Goal: Task Accomplishment & Management: Complete application form

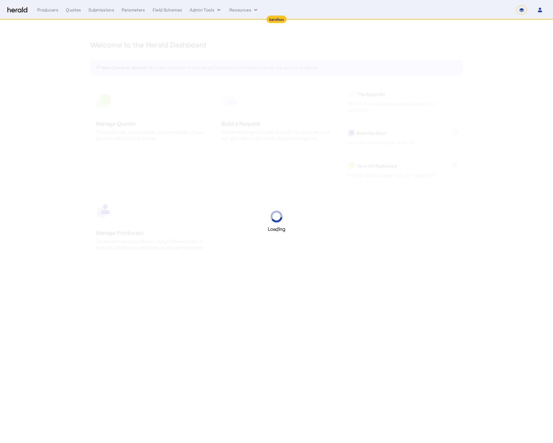
select select "*******"
select select "pfm_2v8p_herald_api"
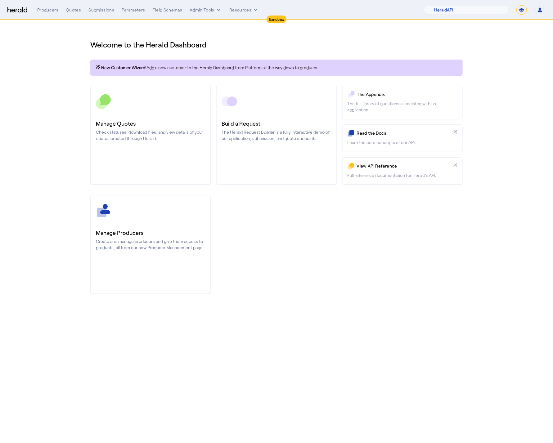
click at [525, 9] on select "**********" at bounding box center [521, 9] width 11 height 9
select select "**********"
click at [516, 5] on select "**********" at bounding box center [521, 9] width 11 height 9
click at [287, 287] on div "Manage Producers Create and manage producers and give them access to products, …" at bounding box center [276, 244] width 372 height 99
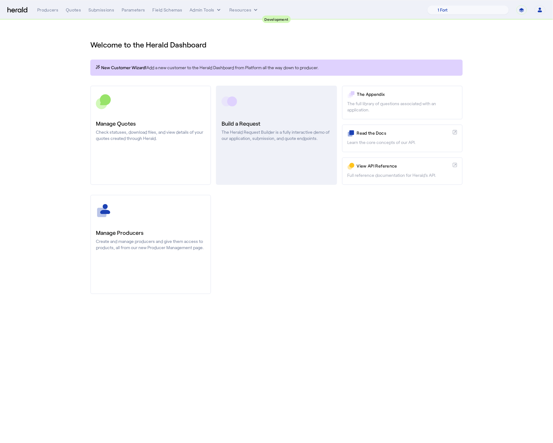
click at [272, 126] on h3 "Build a Request" at bounding box center [277, 123] width 110 height 9
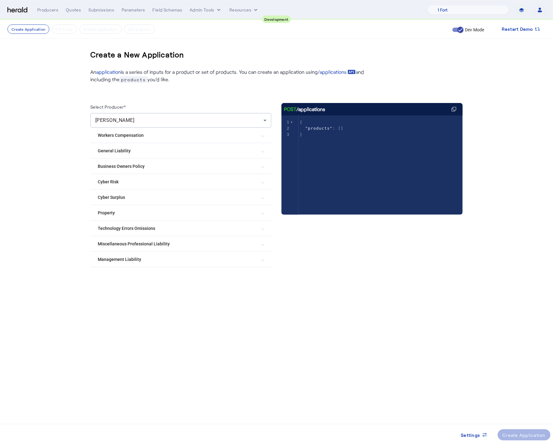
click at [153, 258] on Liability "Management Liability" at bounding box center [177, 259] width 159 height 7
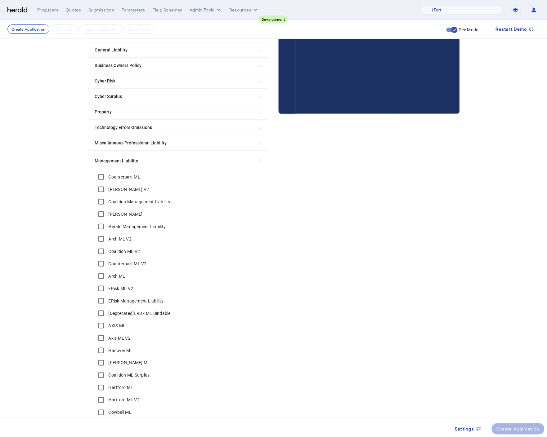
scroll to position [145, 0]
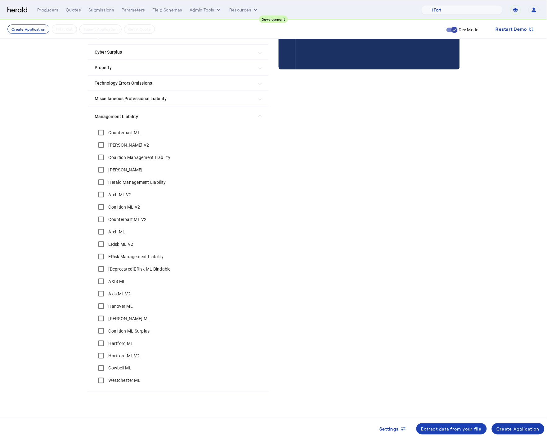
click at [514, 429] on div "Create Application" at bounding box center [518, 429] width 43 height 7
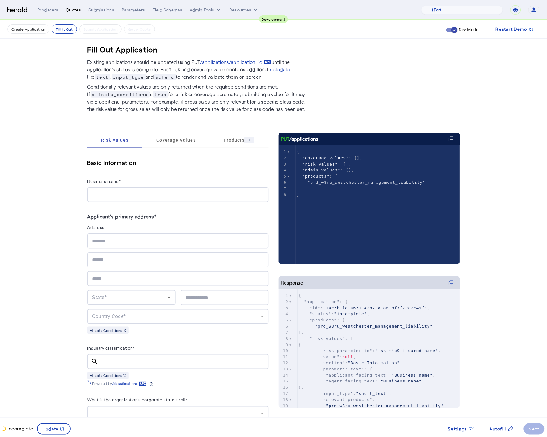
click at [70, 12] on div "Quotes" at bounding box center [73, 10] width 15 height 6
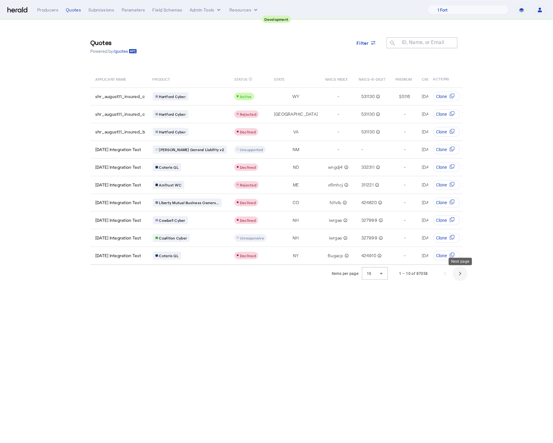
click at [458, 277] on span "Next page" at bounding box center [460, 273] width 15 height 15
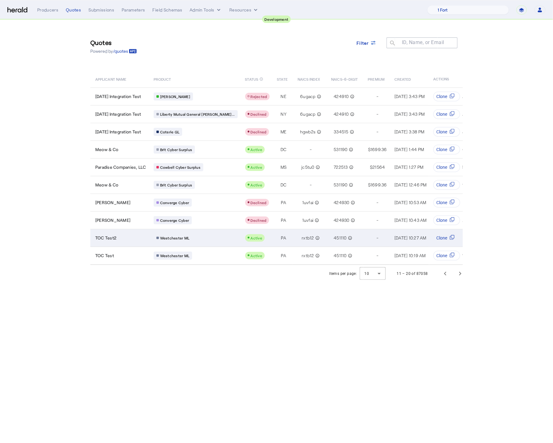
click at [212, 235] on div "Westchester ML" at bounding box center [196, 238] width 84 height 8
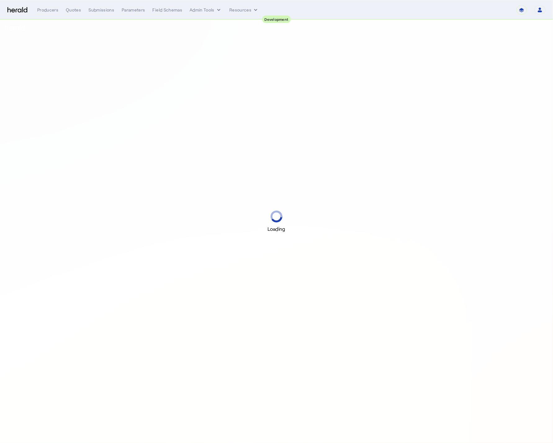
select select "pfm_2v8p_herald_api"
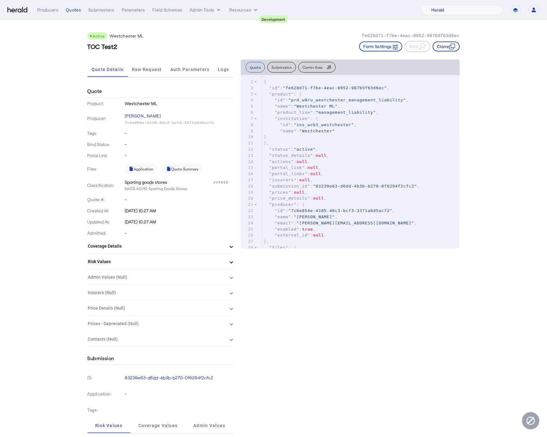
click at [439, 45] on button "Clone" at bounding box center [446, 47] width 27 height 10
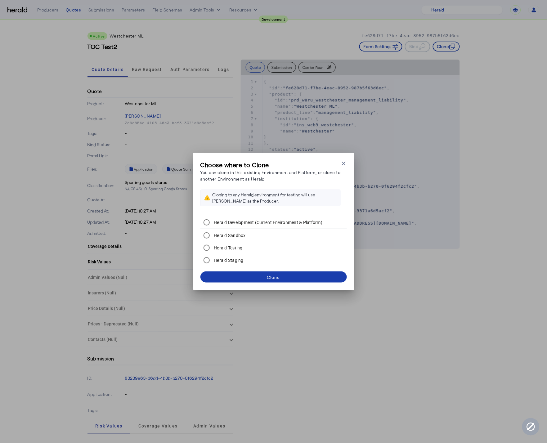
click at [275, 279] on div "Clone" at bounding box center [273, 277] width 13 height 7
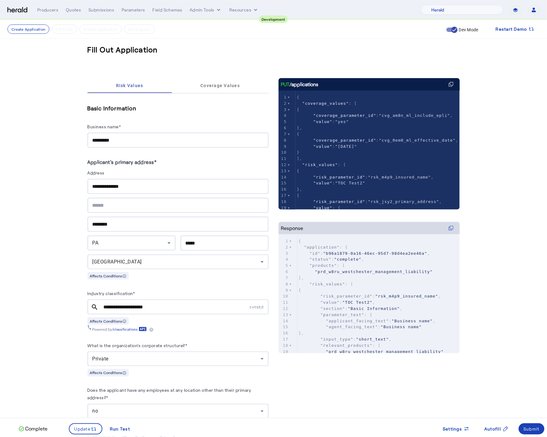
click at [132, 139] on input "*********" at bounding box center [177, 140] width 171 height 7
type input "*********"
click at [101, 186] on input "**********" at bounding box center [177, 186] width 171 height 7
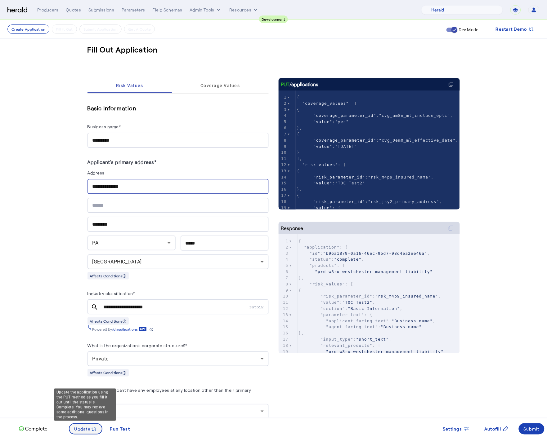
type input "**********"
click at [86, 426] on span "Update" at bounding box center [82, 429] width 16 height 7
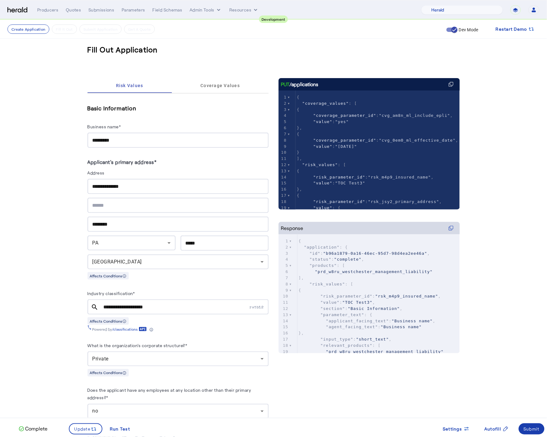
click at [527, 432] on div "Submit" at bounding box center [532, 429] width 16 height 7
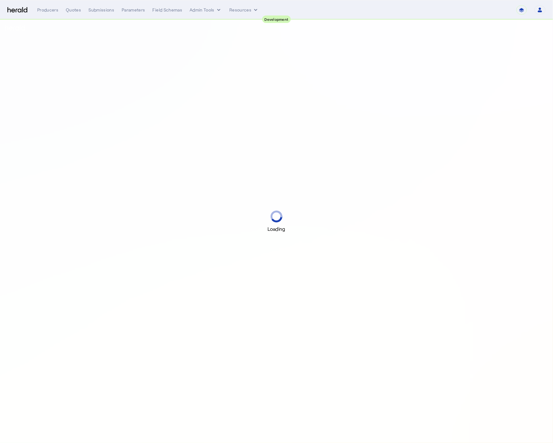
select select "pfm_2v8p_herald_api"
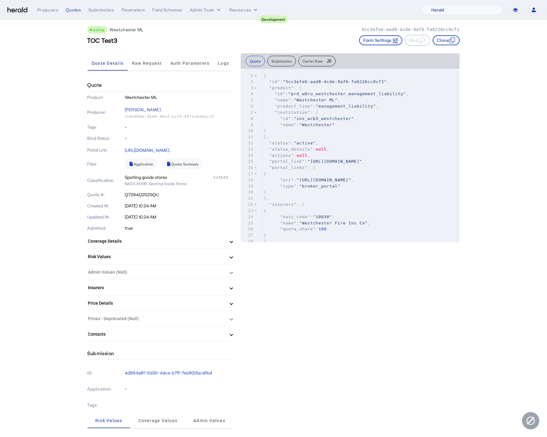
scroll to position [13, 0]
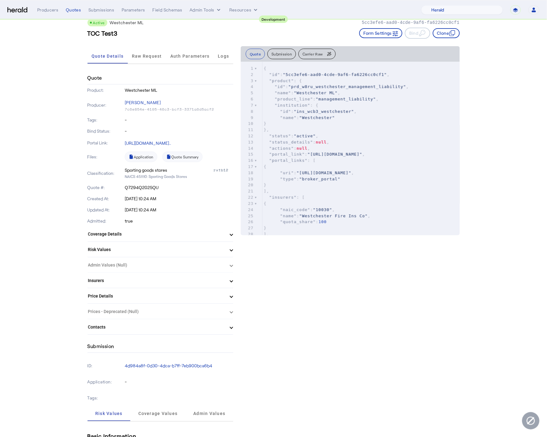
click at [230, 294] on span at bounding box center [231, 296] width 2 height 7
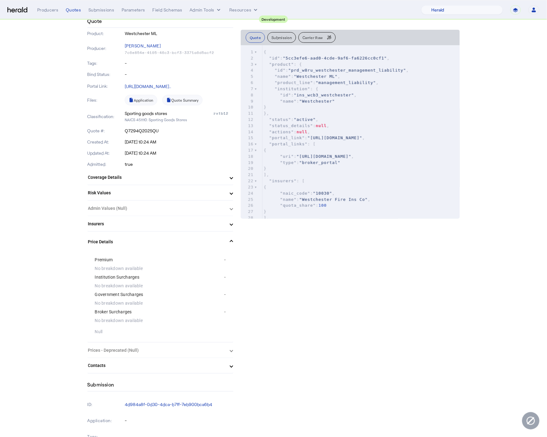
scroll to position [73, 0]
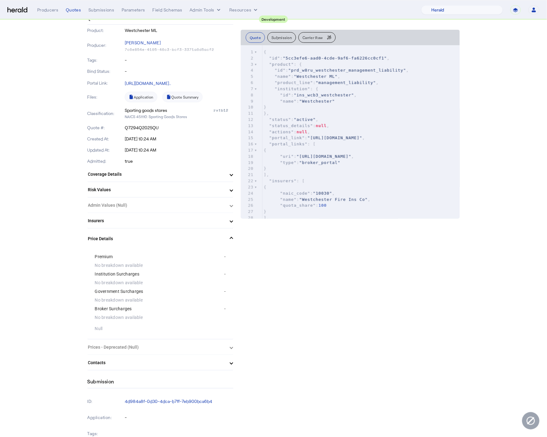
click at [226, 236] on span "Price Details" at bounding box center [159, 239] width 142 height 7
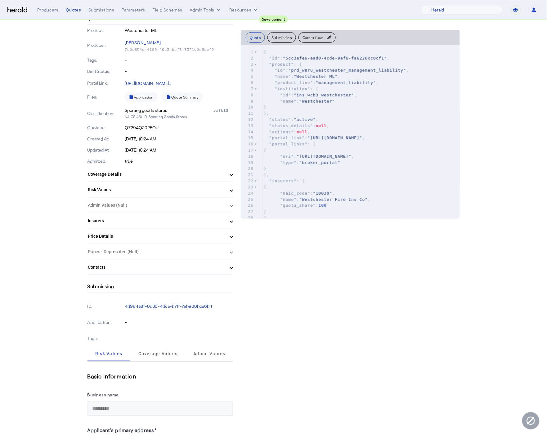
click at [230, 220] on span at bounding box center [231, 221] width 2 height 7
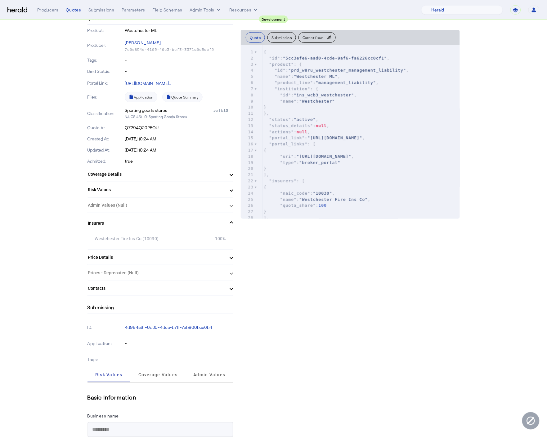
click at [230, 220] on span at bounding box center [231, 223] width 2 height 7
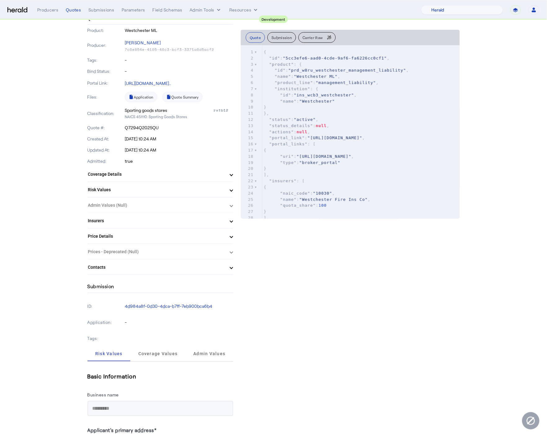
click at [230, 268] on span at bounding box center [231, 267] width 2 height 7
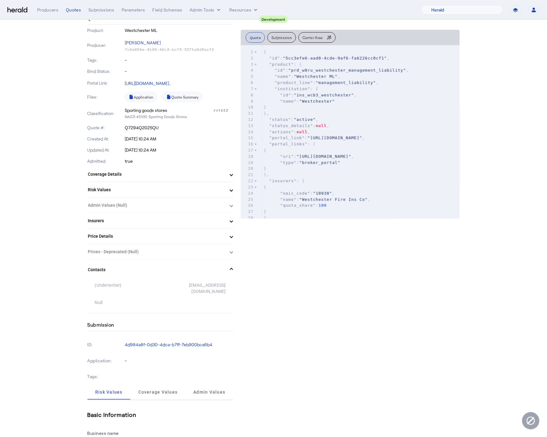
click at [230, 270] on span at bounding box center [231, 270] width 2 height 7
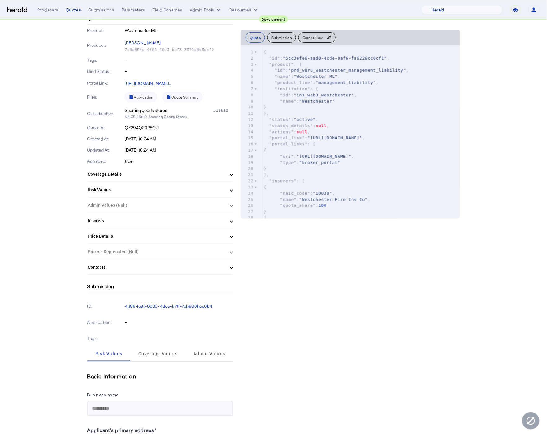
click at [226, 229] on mat-expansion-panel-header "Price Details" at bounding box center [160, 236] width 146 height 15
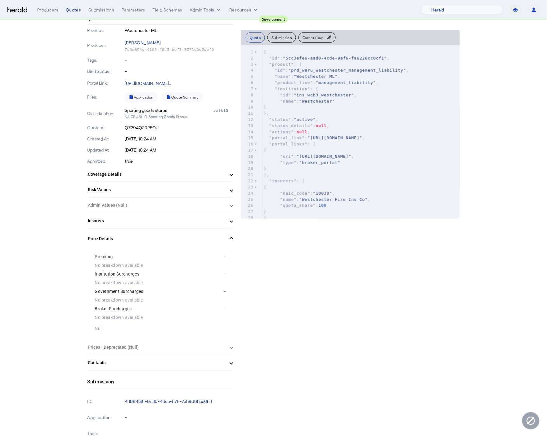
click at [226, 233] on mat-expansion-panel-header "Price Details" at bounding box center [160, 239] width 146 height 20
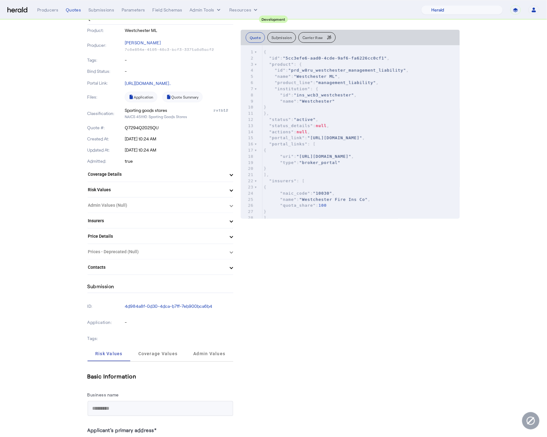
click at [228, 169] on mat-expansion-panel-header "Coverage Details" at bounding box center [160, 174] width 146 height 15
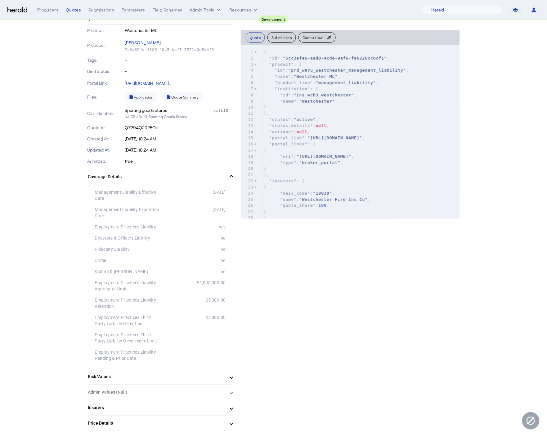
click at [229, 185] on mat-expansion-panel-header "Coverage Details" at bounding box center [160, 177] width 146 height 20
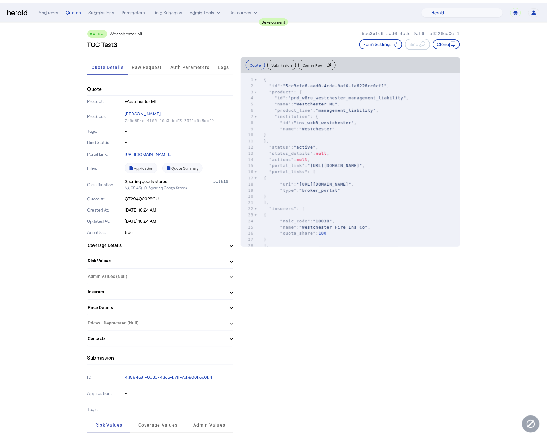
scroll to position [0, 0]
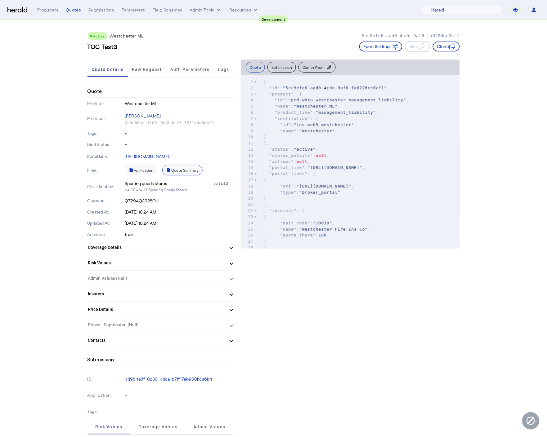
click at [183, 171] on link "Quote Summary" at bounding box center [182, 170] width 40 height 11
click at [154, 199] on p "Q7294Q2025QU" at bounding box center [179, 201] width 109 height 6
click at [147, 74] on span "Raw Request" at bounding box center [147, 69] width 30 height 15
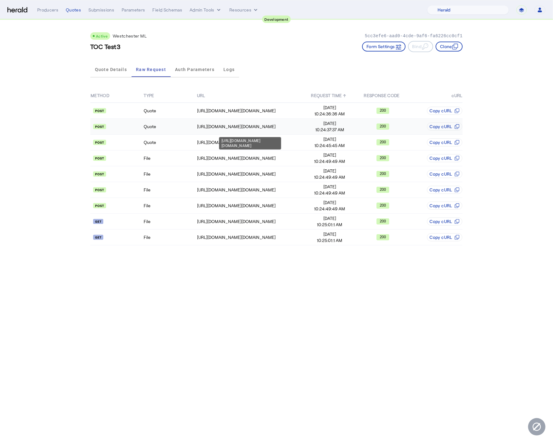
click at [250, 125] on div "[URL][DOMAIN_NAME][DOMAIN_NAME]" at bounding box center [250, 126] width 106 height 6
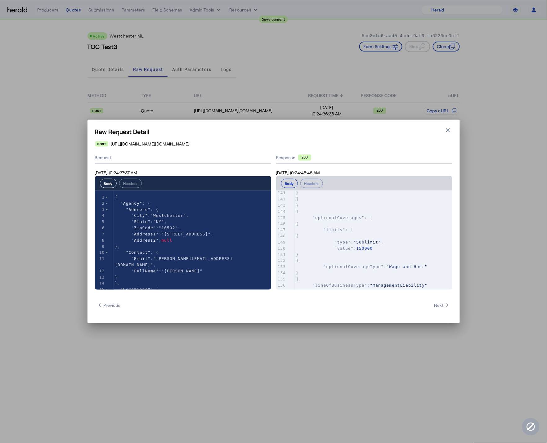
scroll to position [978, 0]
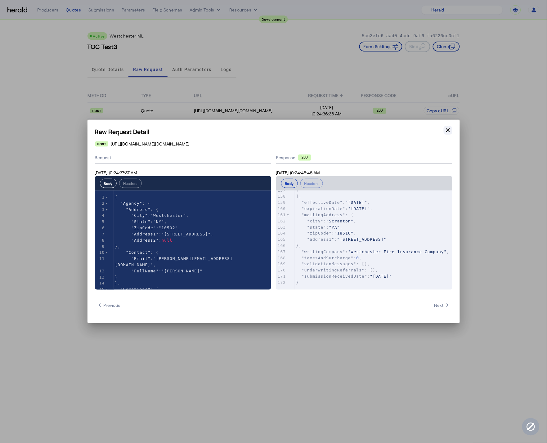
click at [444, 131] on button "Close modal" at bounding box center [448, 130] width 9 height 9
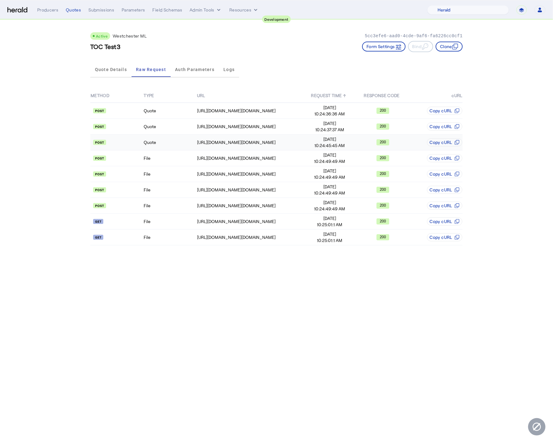
click at [186, 147] on td "Quote" at bounding box center [169, 143] width 53 height 16
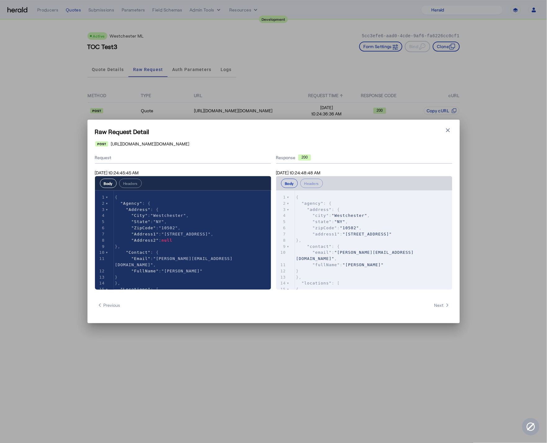
scroll to position [0, 0]
click at [448, 127] on icon "button" at bounding box center [448, 130] width 6 height 6
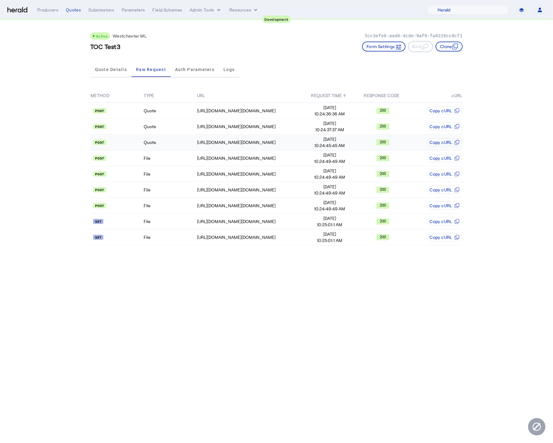
click at [196, 148] on td "Quote" at bounding box center [169, 143] width 53 height 16
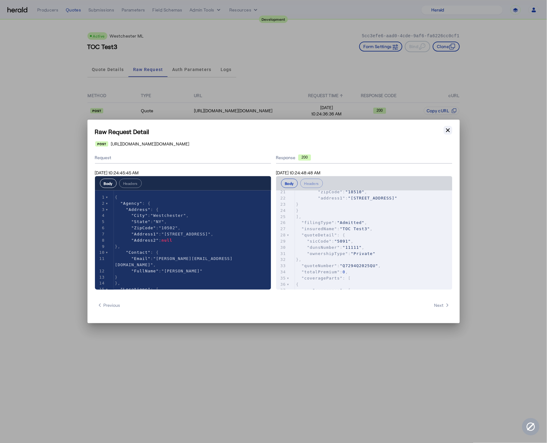
click at [444, 132] on button "Close modal" at bounding box center [448, 130] width 9 height 9
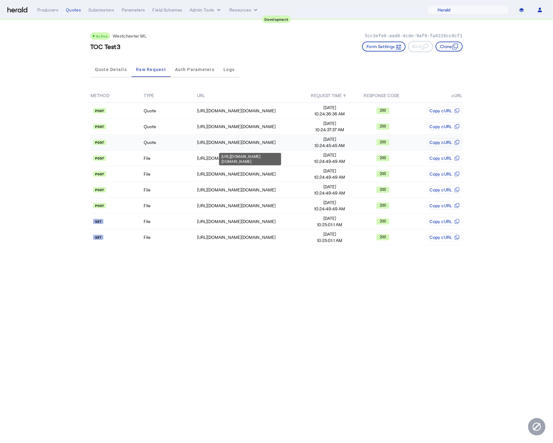
click at [227, 141] on div "[URL][DOMAIN_NAME][DOMAIN_NAME]" at bounding box center [250, 142] width 106 height 6
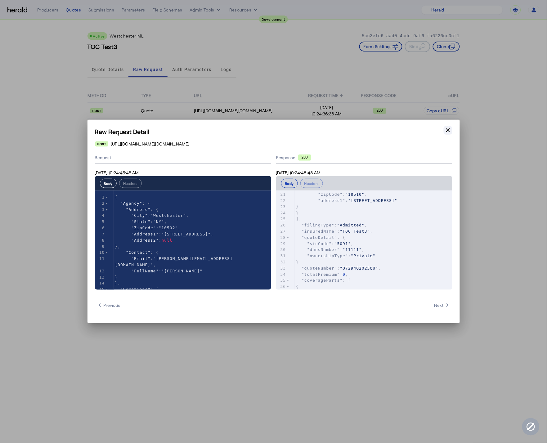
click at [449, 131] on icon "button" at bounding box center [448, 130] width 4 height 4
